Goal: Information Seeking & Learning: Learn about a topic

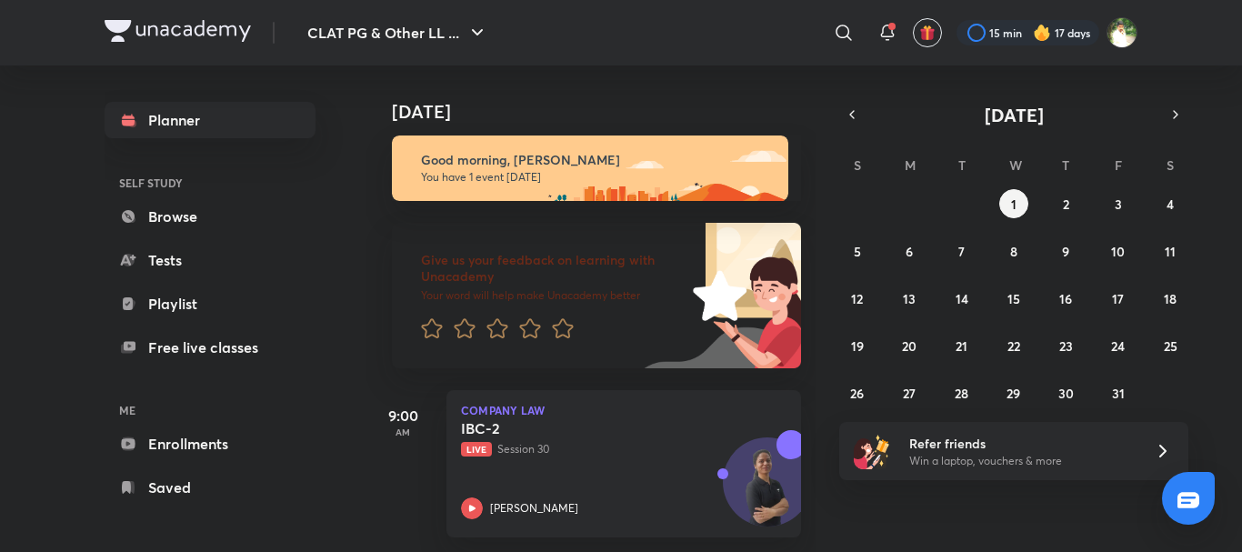
scroll to position [20, 0]
click at [856, 118] on icon "button" at bounding box center [852, 114] width 15 height 16
click at [955, 393] on abbr "30" at bounding box center [961, 393] width 15 height 17
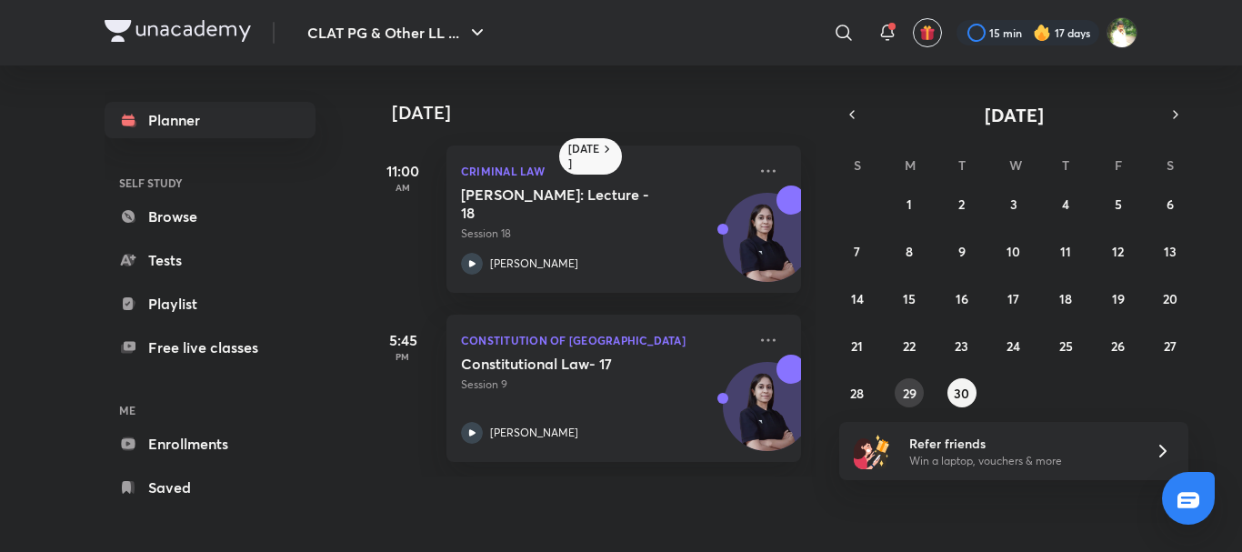
click at [908, 397] on abbr "29" at bounding box center [910, 393] width 14 height 17
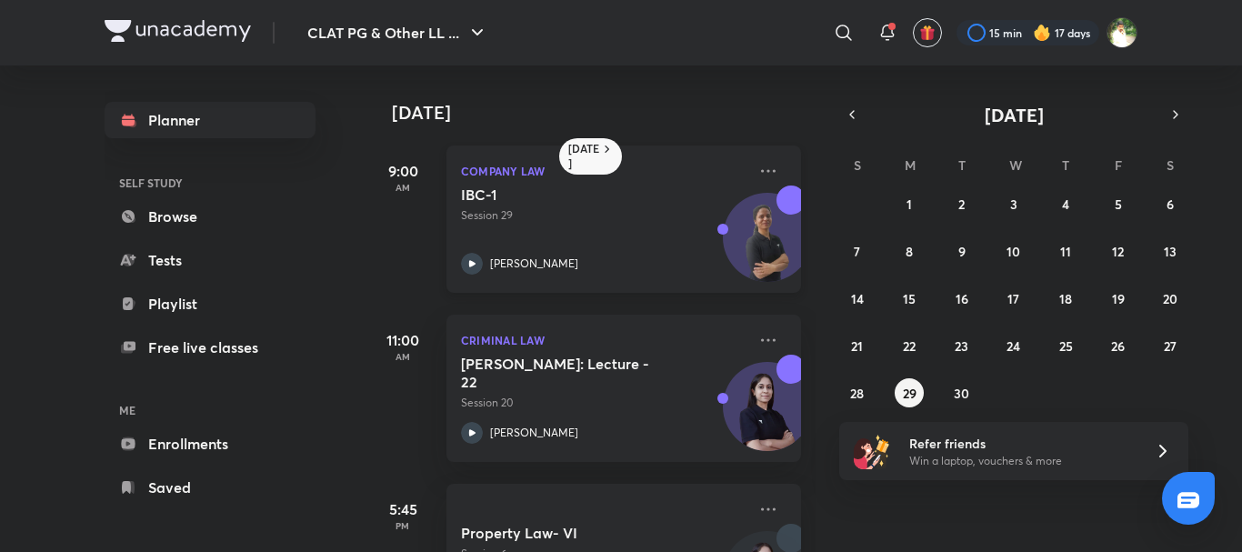
click at [617, 245] on div "IBC-1 Session 29 [PERSON_NAME]" at bounding box center [603, 229] width 285 height 89
click at [757, 173] on icon at bounding box center [768, 171] width 22 height 22
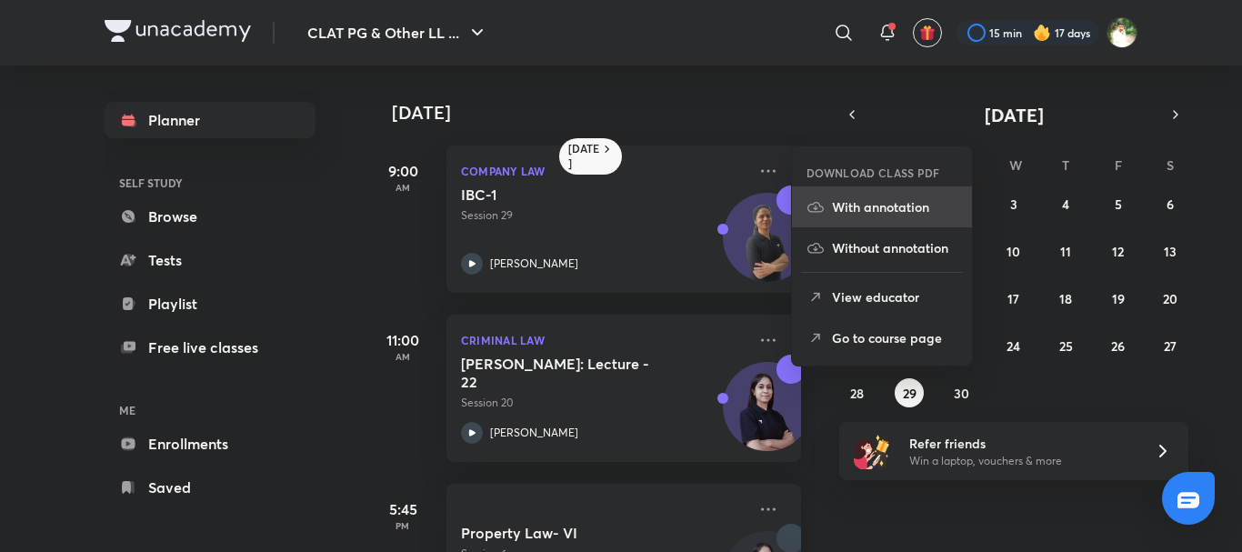
click at [875, 203] on p "With annotation" at bounding box center [894, 206] width 125 height 19
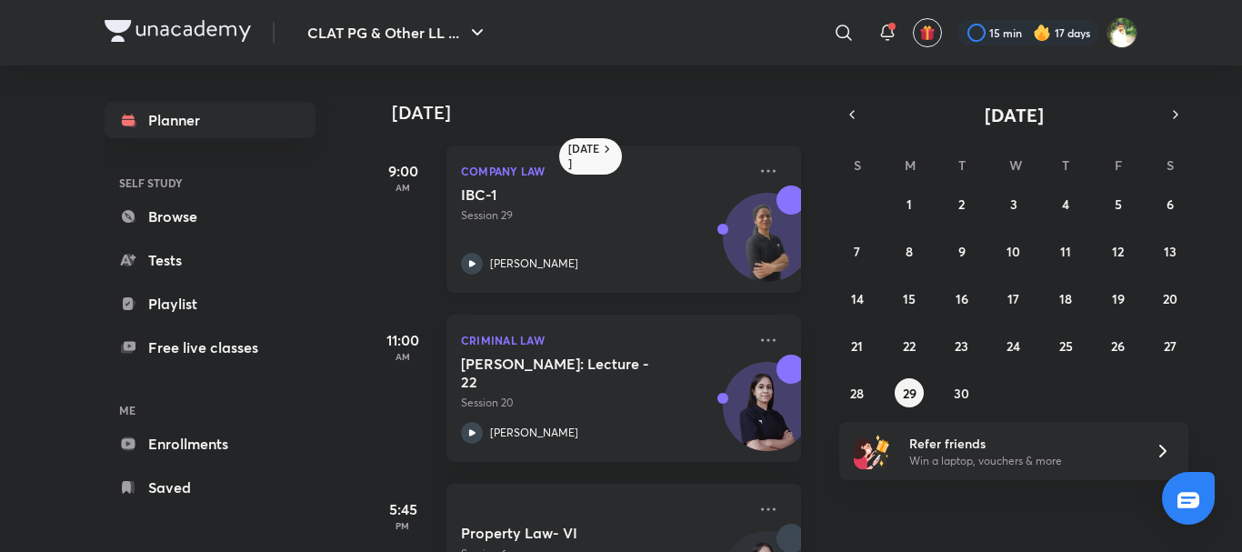
click at [565, 222] on p "Session 29" at bounding box center [603, 215] width 285 height 16
